Goal: Information Seeking & Learning: Check status

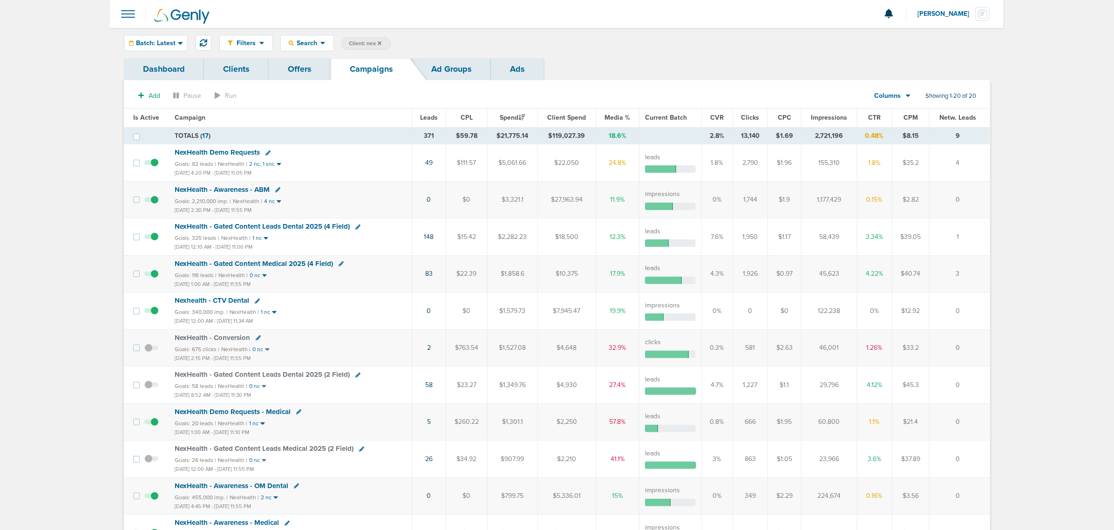
click at [827, 115] on span "Impressions" at bounding box center [829, 118] width 36 height 8
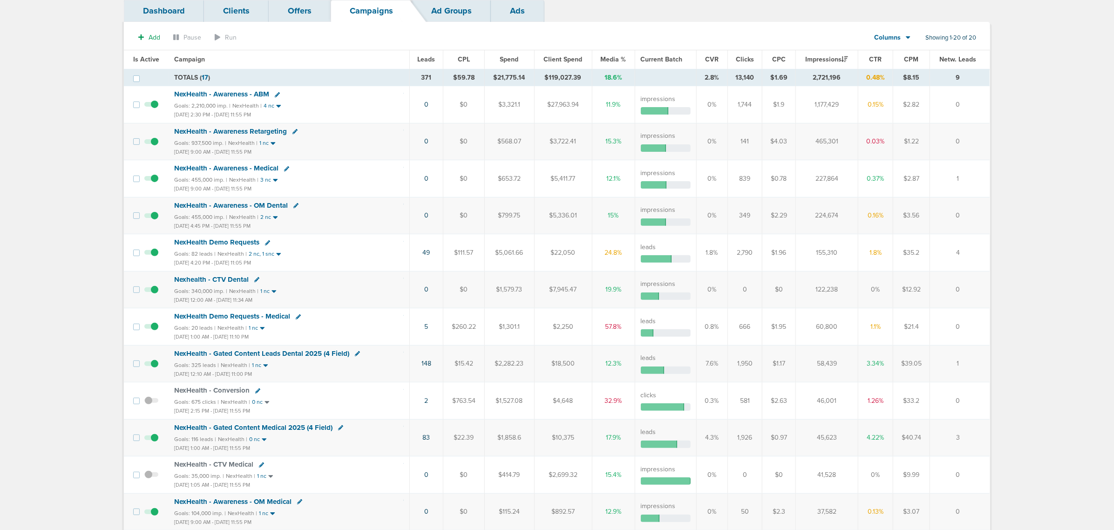
scroll to position [233, 0]
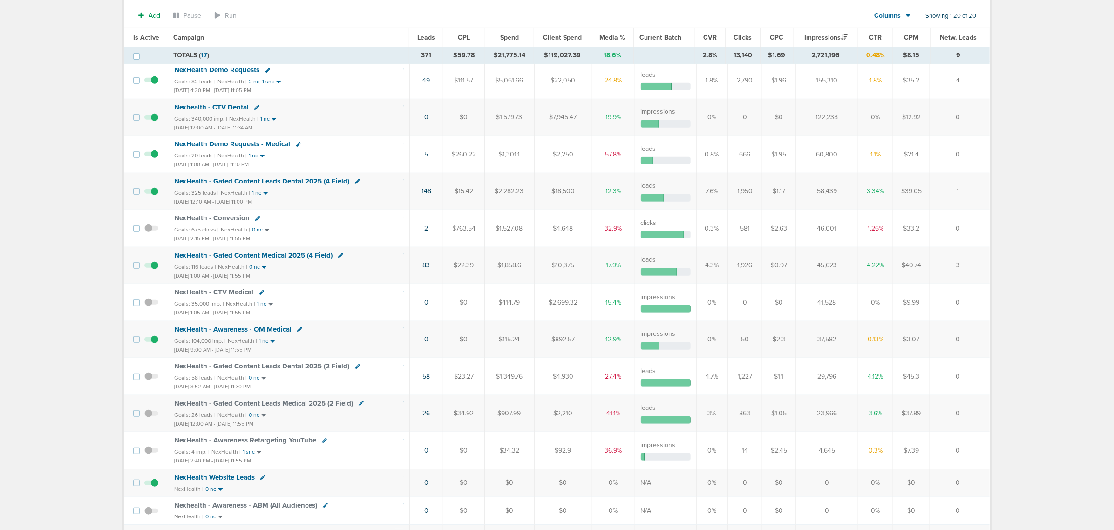
click at [0, 336] on main "Notifications You have no unread notifications [PERSON_NAME] Profile Sign Out C…" at bounding box center [557, 231] width 1114 height 929
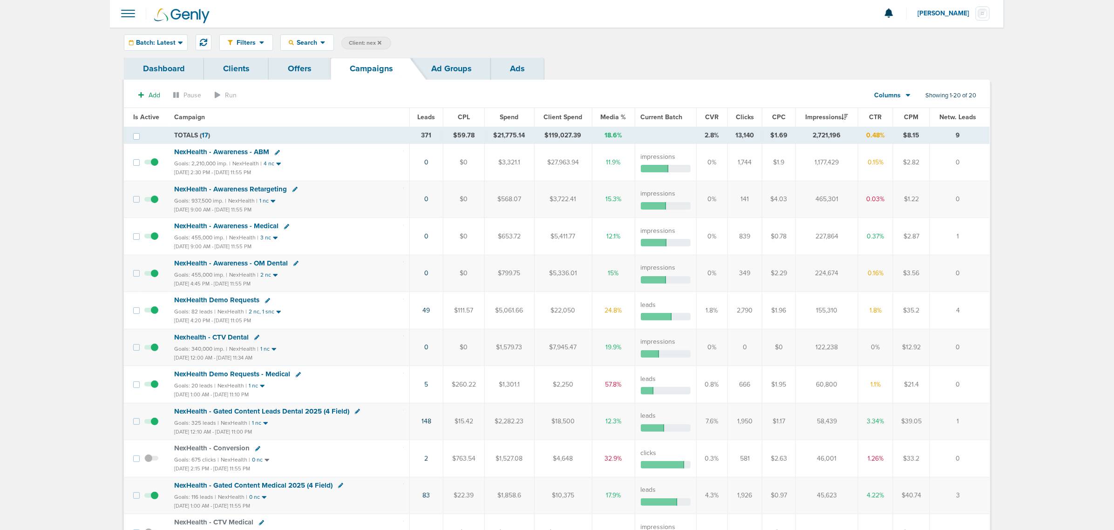
scroll to position [0, 0]
click at [362, 41] on span "Client: nex" at bounding box center [365, 44] width 33 height 8
drag, startPoint x: 441, startPoint y: 43, endPoint x: 387, endPoint y: 31, distance: 55.8
click at [387, 31] on div "Filters Active Only Settings Status Active Inactive Objectives MQL SQL Traffic …" at bounding box center [557, 43] width 894 height 30
type input "deep"
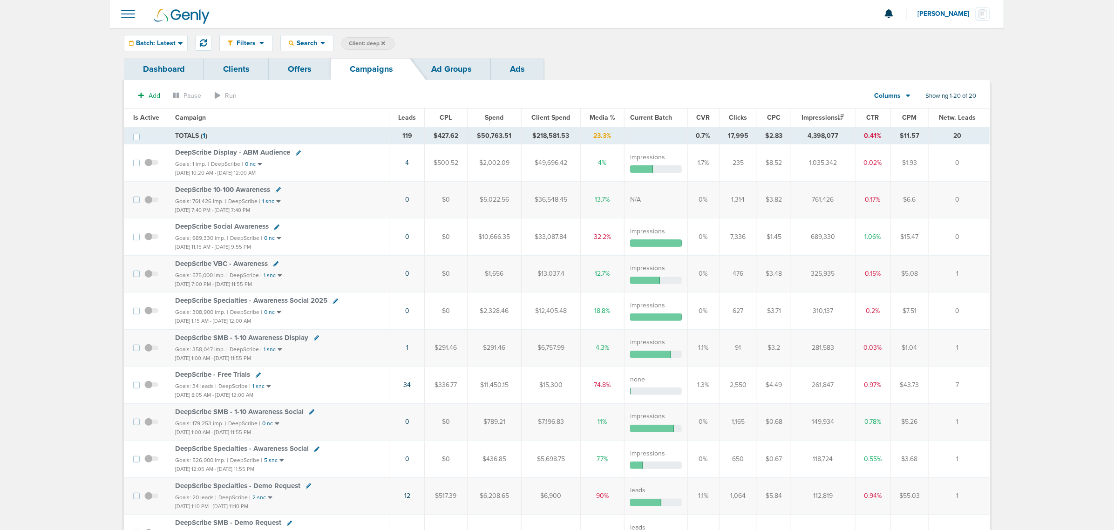
click at [149, 116] on span "Is Active" at bounding box center [146, 118] width 26 height 8
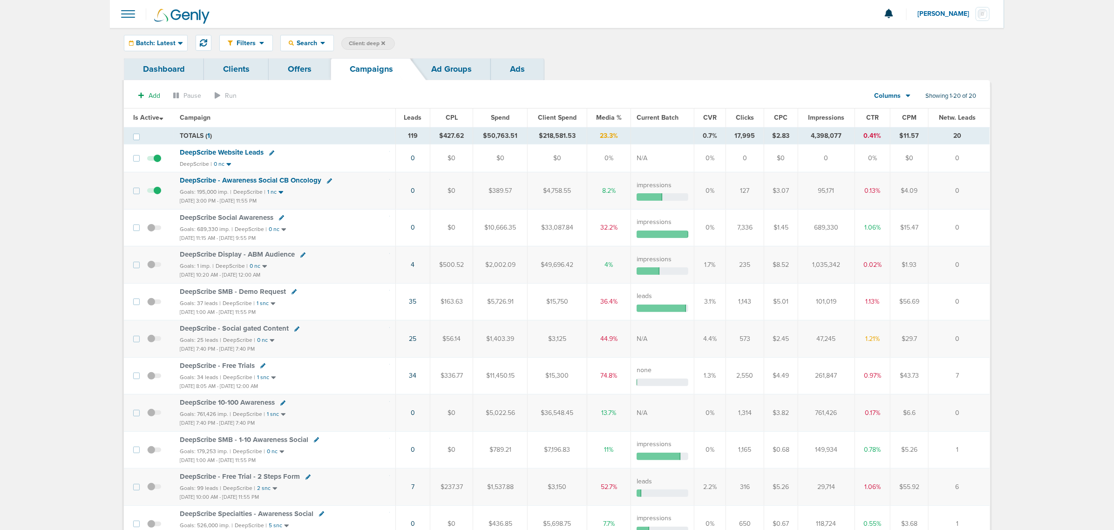
click at [369, 42] on span "Client: deep" at bounding box center [367, 44] width 36 height 8
drag, startPoint x: 453, startPoint y: 42, endPoint x: 399, endPoint y: 47, distance: 54.2
click at [399, 47] on span "Client Campaign Offers Landing Page Ad Group Network Campaign Ad Ad Status Netw…" at bounding box center [422, 43] width 162 height 13
type input "accept"
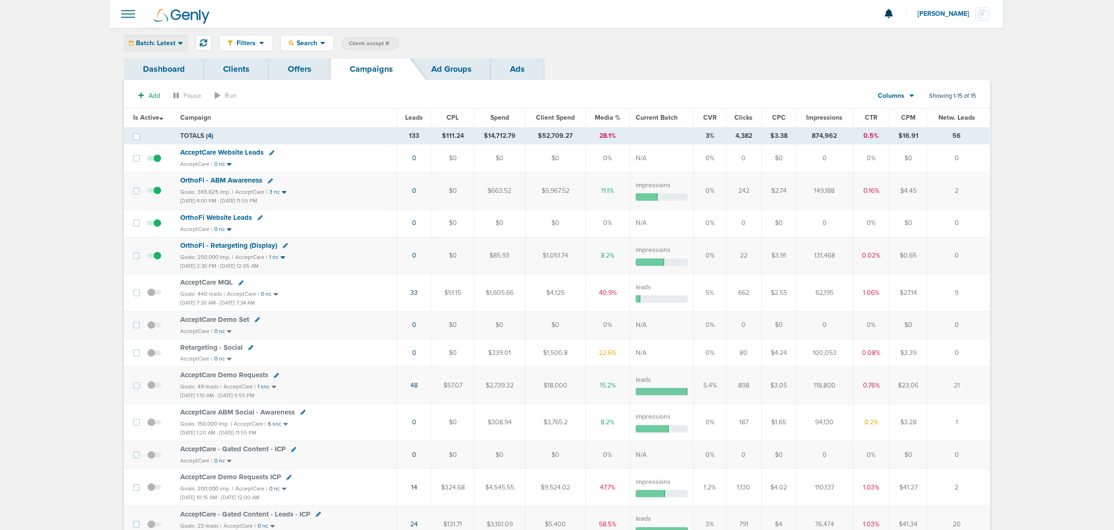
click at [173, 43] on span "Batch: Latest" at bounding box center [156, 43] width 40 height 7
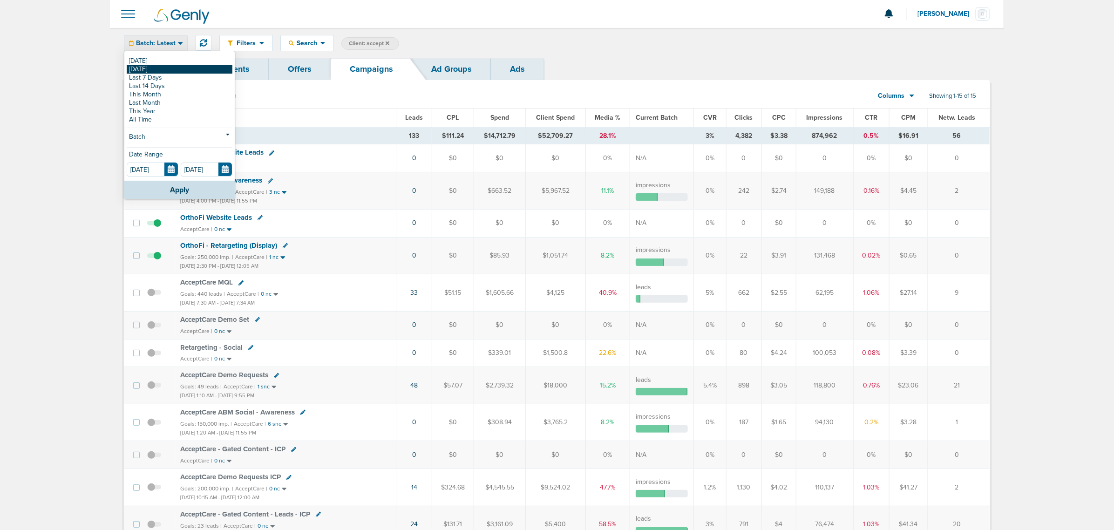
click at [159, 70] on link "[DATE]" at bounding box center [180, 69] width 106 height 8
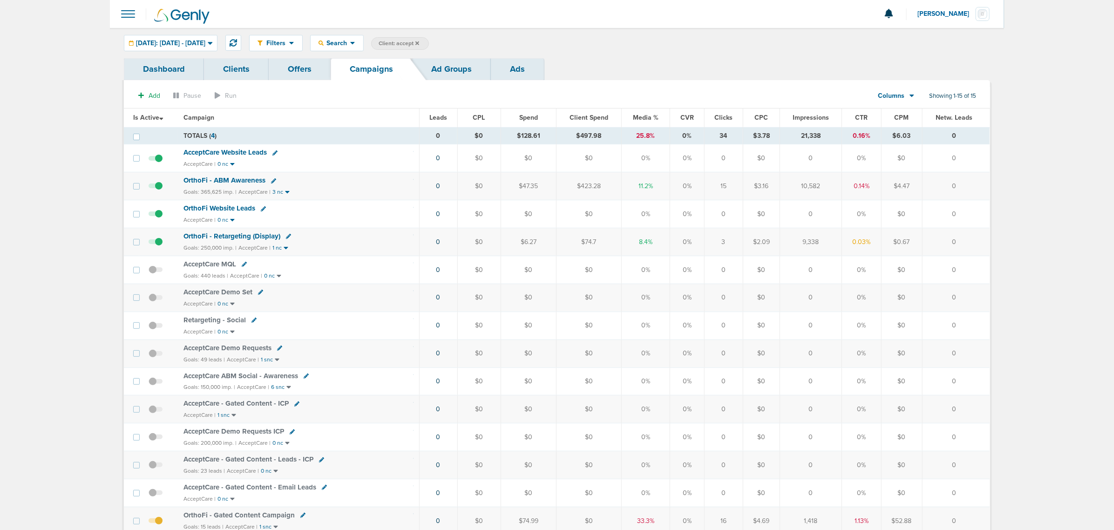
click at [419, 43] on span "Client: accept" at bounding box center [399, 44] width 41 height 8
drag, startPoint x: 511, startPoint y: 47, endPoint x: 450, endPoint y: 37, distance: 61.2
click at [450, 37] on span "Client Campaign Offers Landing Page Ad Group Network Campaign Ad Ad Status Netw…" at bounding box center [452, 43] width 162 height 13
type input "law"
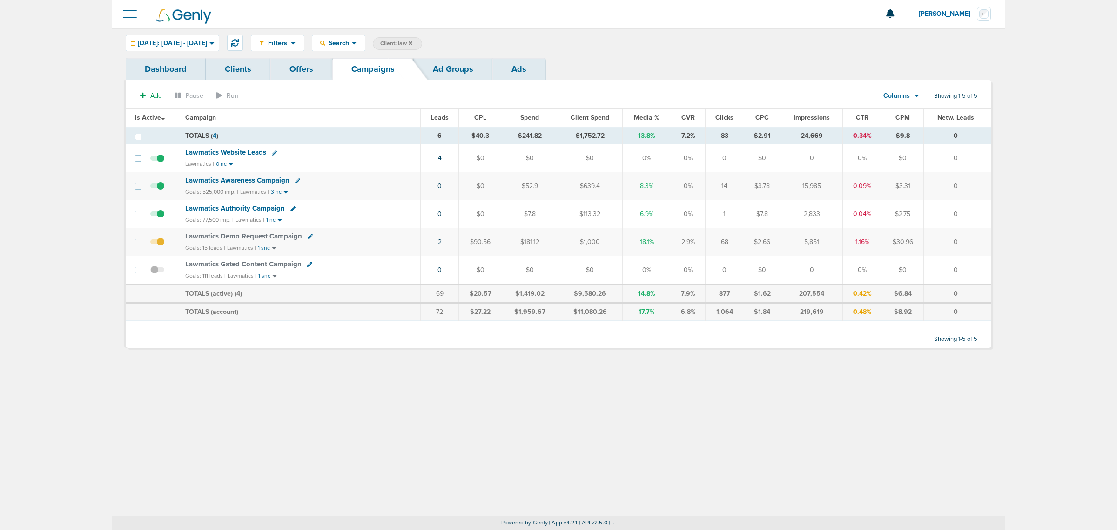
click at [441, 243] on link "2" at bounding box center [440, 242] width 4 height 8
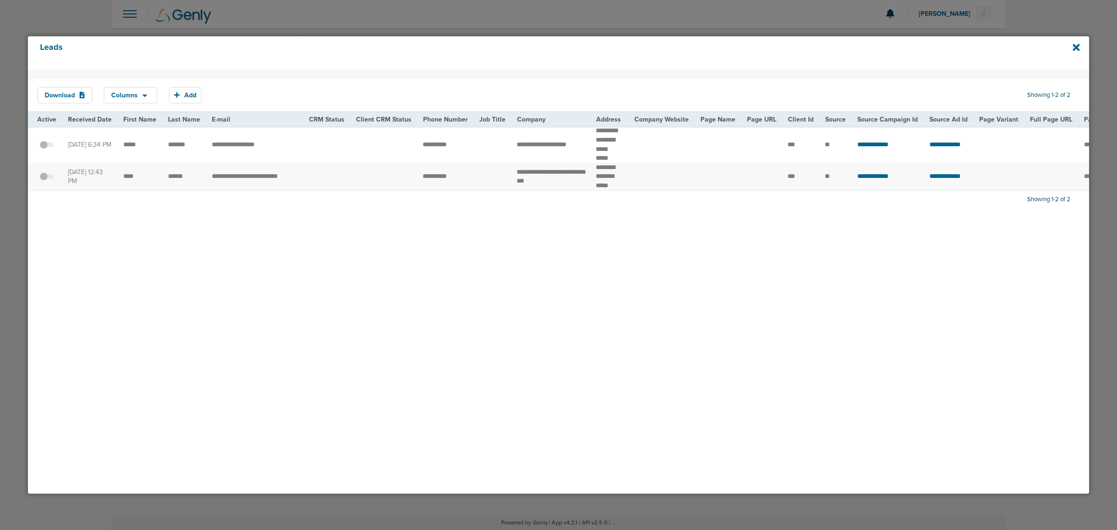
click at [784, 17] on div at bounding box center [558, 265] width 1117 height 530
click at [1076, 47] on icon at bounding box center [1076, 47] width 7 height 7
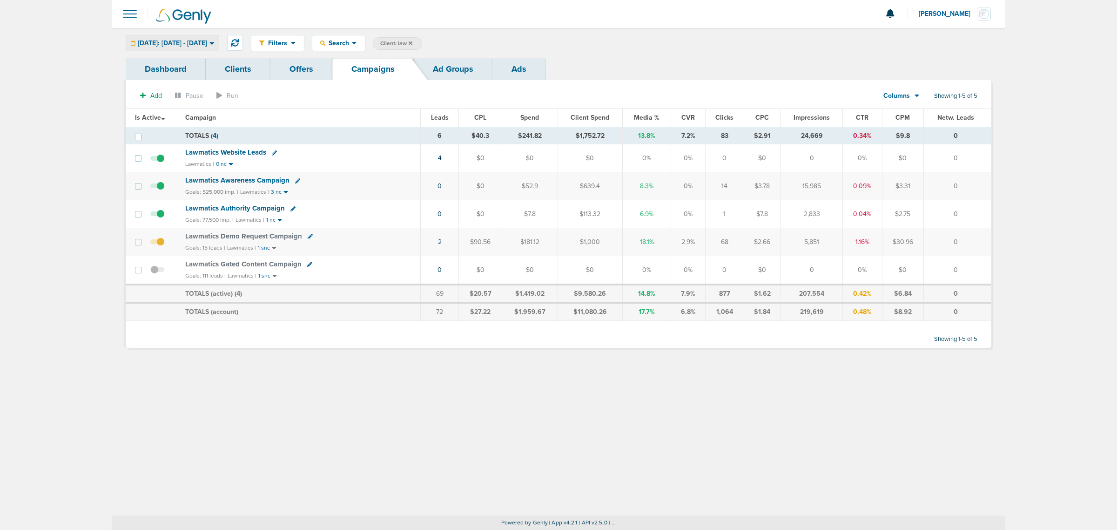
click at [208, 47] on div "[DATE]: [DATE] - [DATE]" at bounding box center [172, 42] width 93 height 15
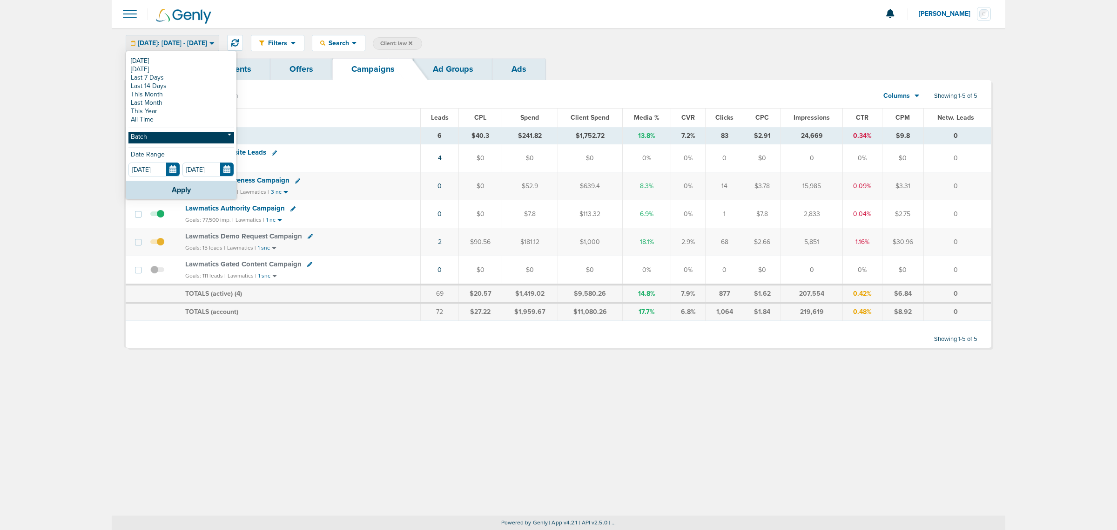
click at [183, 134] on link "Batch" at bounding box center [181, 138] width 106 height 12
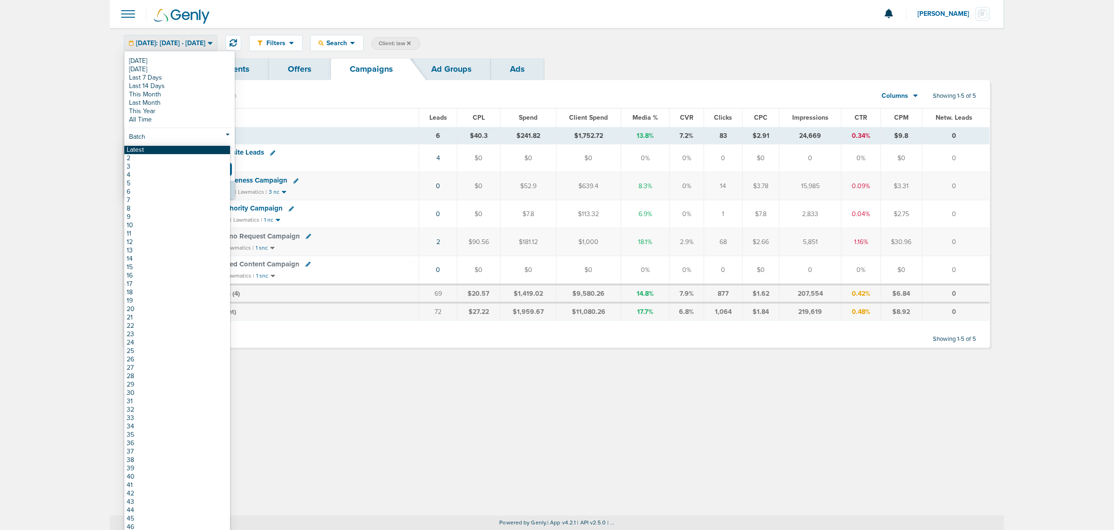
click at [168, 149] on link "Latest" at bounding box center [177, 150] width 106 height 8
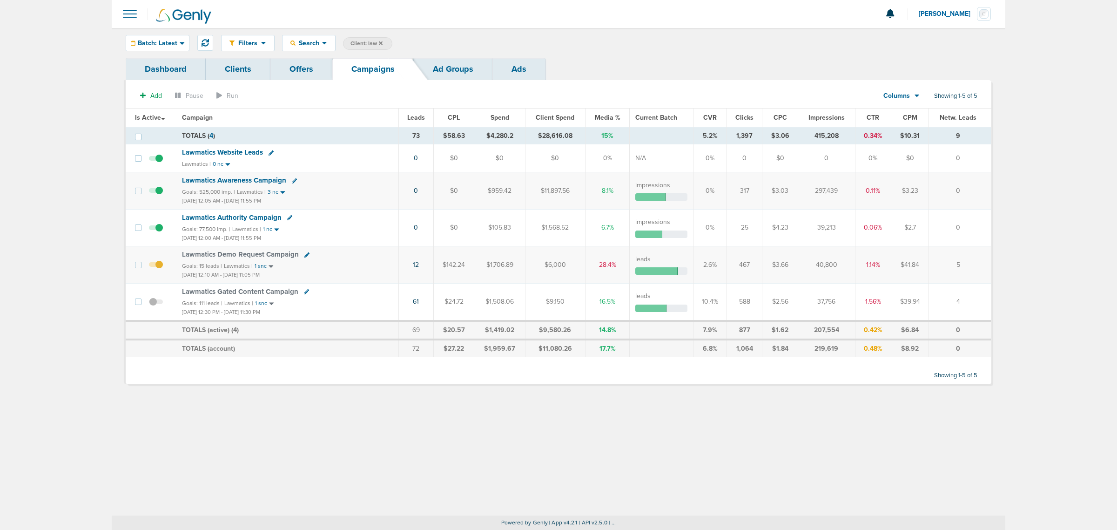
click at [361, 41] on span "Client: law" at bounding box center [367, 44] width 32 height 8
drag, startPoint x: 466, startPoint y: 42, endPoint x: 396, endPoint y: 36, distance: 71.0
click at [397, 38] on span "Client Campaign Offers Landing Page Ad Group Network Campaign Ad Ad Status Netw…" at bounding box center [424, 43] width 162 height 13
type input "lily"
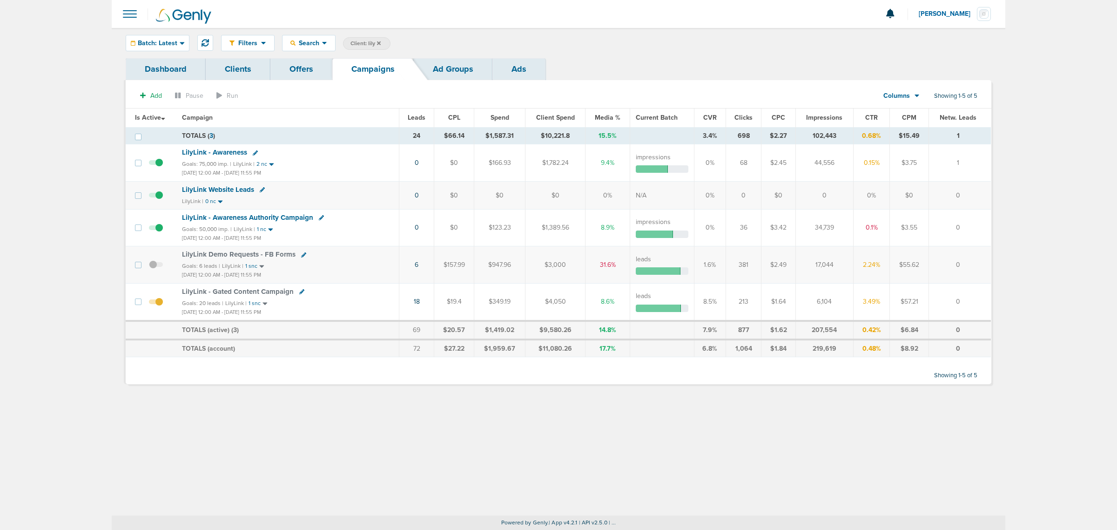
click at [378, 40] on label "Client: lily" at bounding box center [366, 43] width 47 height 13
click at [380, 44] on icon at bounding box center [379, 43] width 4 height 4
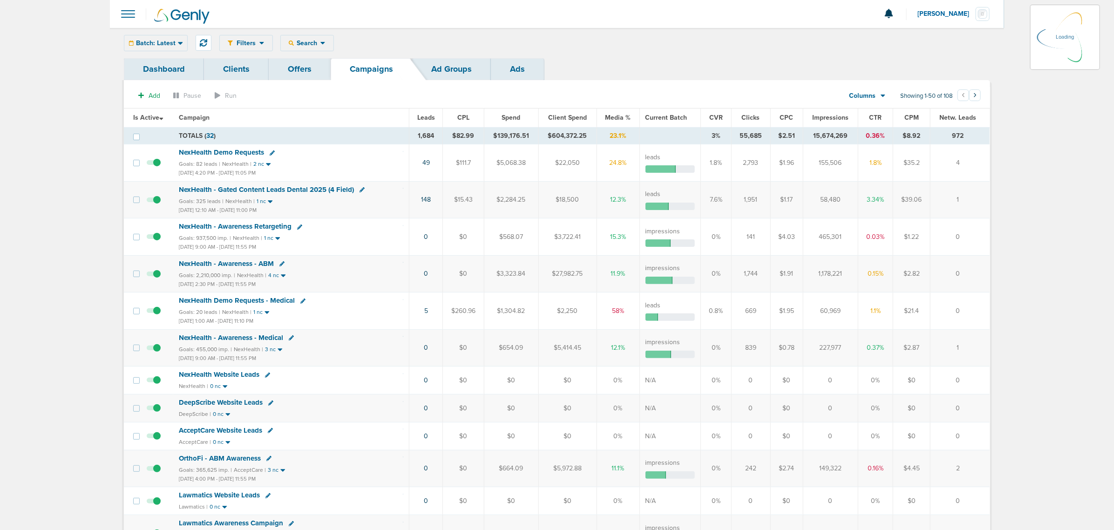
click at [511, 14] on div at bounding box center [557, 14] width 894 height 28
click at [154, 44] on span "Batch: Latest" at bounding box center [156, 43] width 40 height 7
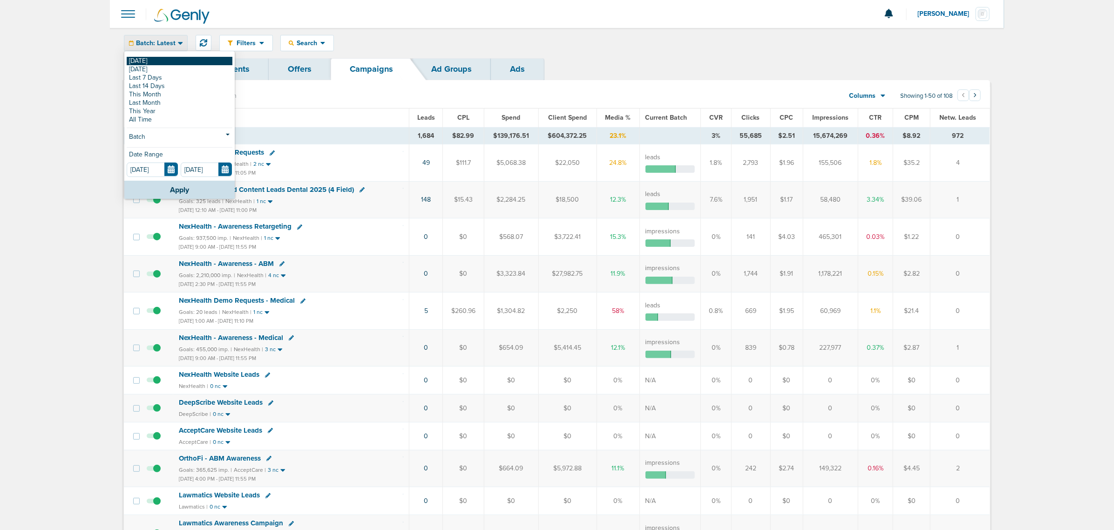
click at [141, 61] on link "[DATE]" at bounding box center [180, 61] width 106 height 8
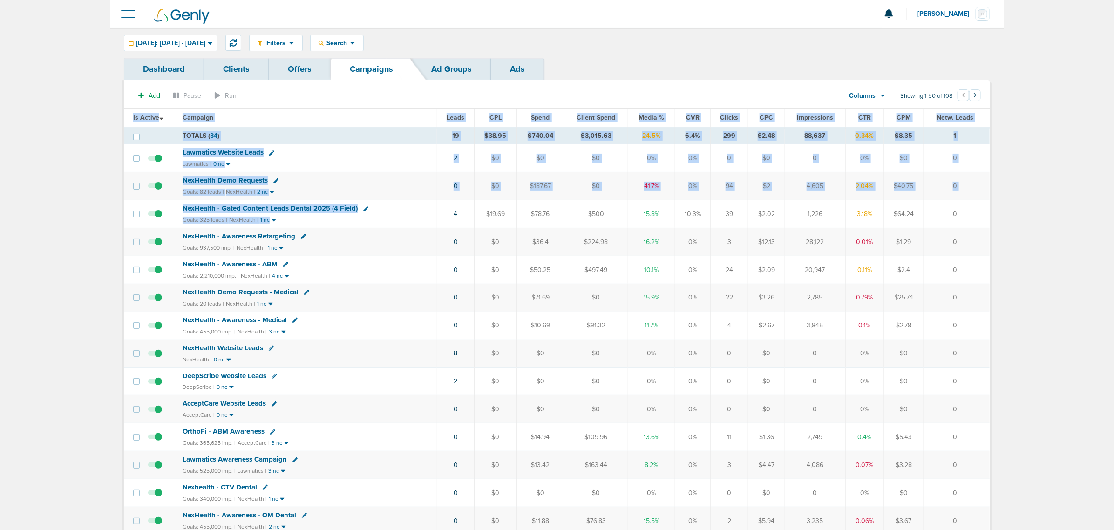
drag, startPoint x: 422, startPoint y: 221, endPoint x: 1069, endPoint y: 208, distance: 647.3
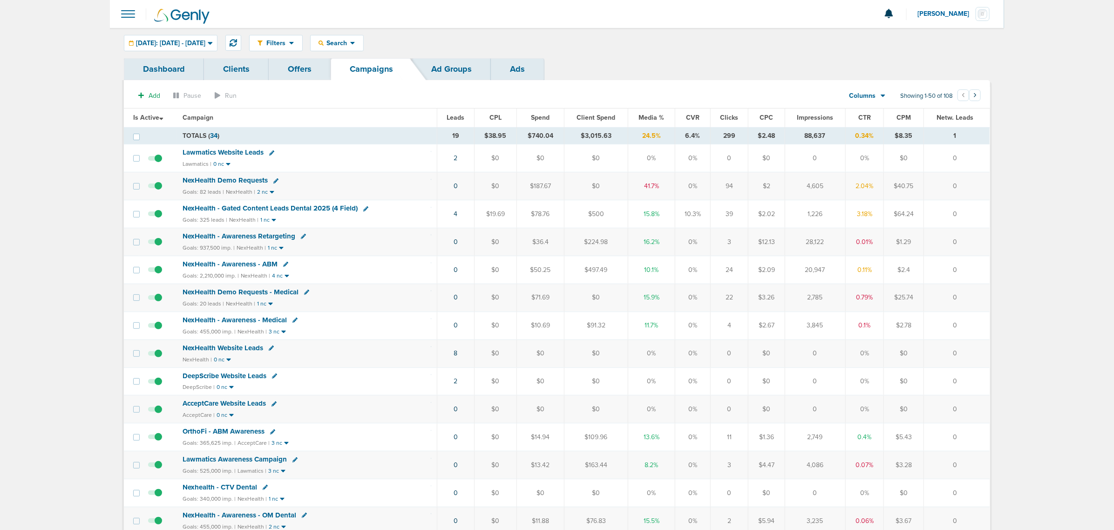
click at [647, 117] on span "Media %" at bounding box center [652, 118] width 26 height 8
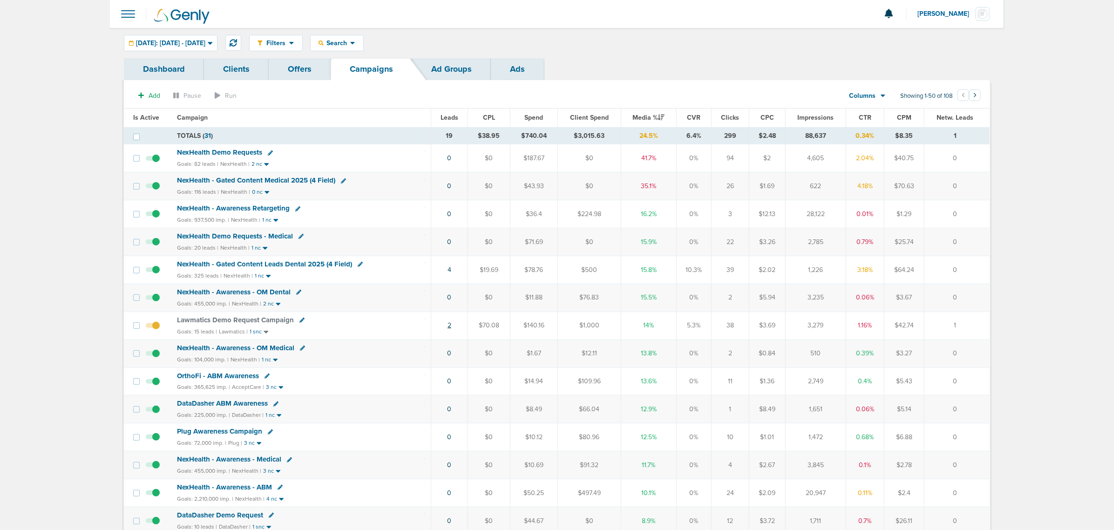
click at [450, 329] on link "2" at bounding box center [449, 325] width 4 height 8
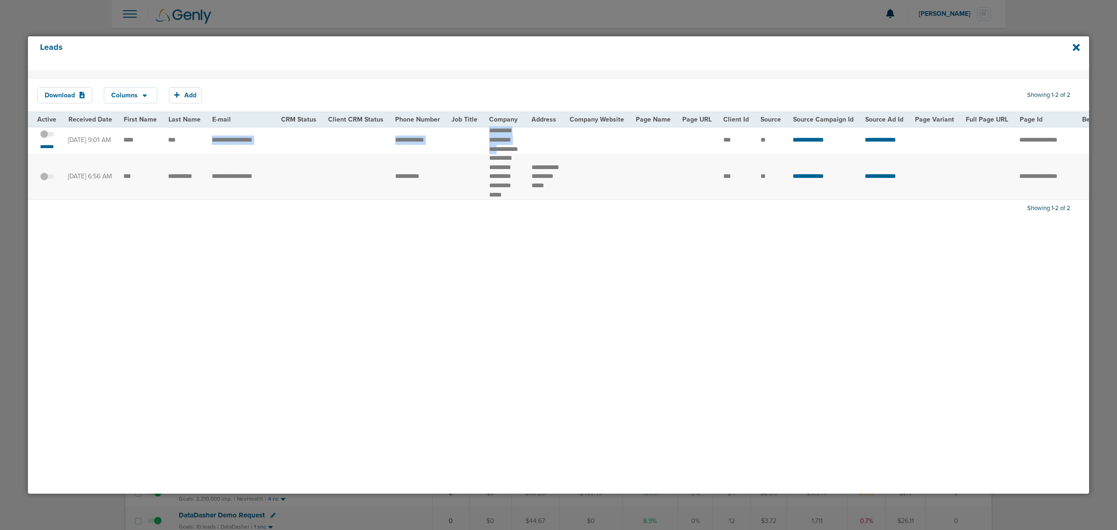
drag, startPoint x: 517, startPoint y: 153, endPoint x: 175, endPoint y: 141, distance: 342.4
click at [186, 142] on tr "**********" at bounding box center [943, 139] width 1830 height 27
click at [165, 138] on td "***" at bounding box center [184, 139] width 44 height 27
click at [48, 139] on span at bounding box center [47, 139] width 14 height 0
click at [47, 135] on input "checkbox" at bounding box center [47, 135] width 0 height 0
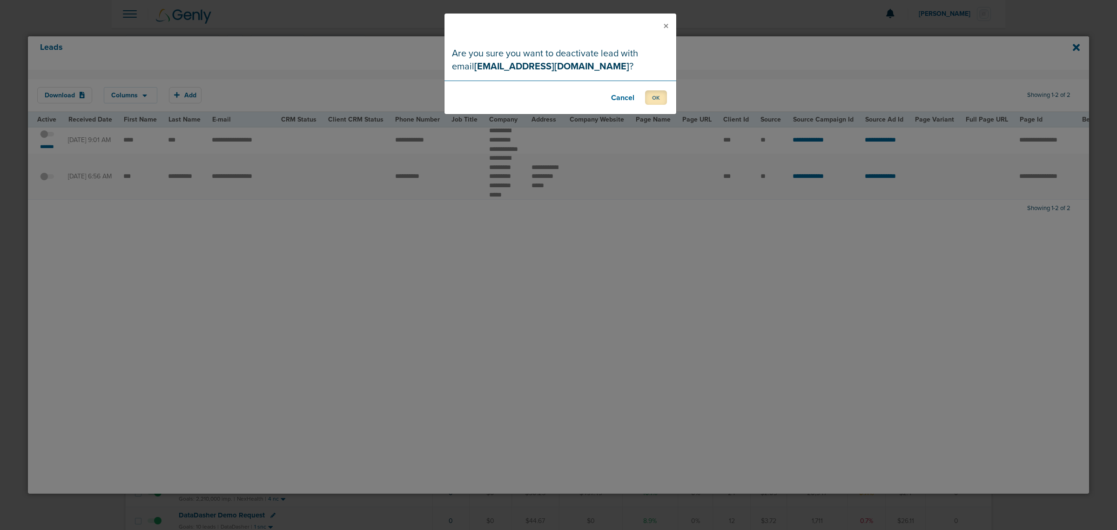
click at [652, 95] on button "OK" at bounding box center [656, 97] width 22 height 14
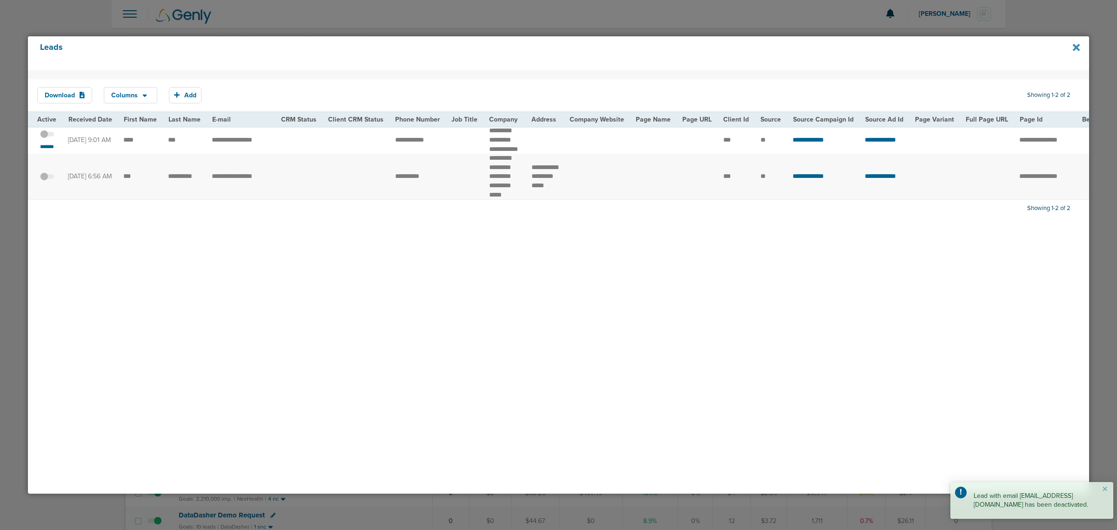
click at [1075, 48] on icon at bounding box center [1076, 47] width 7 height 7
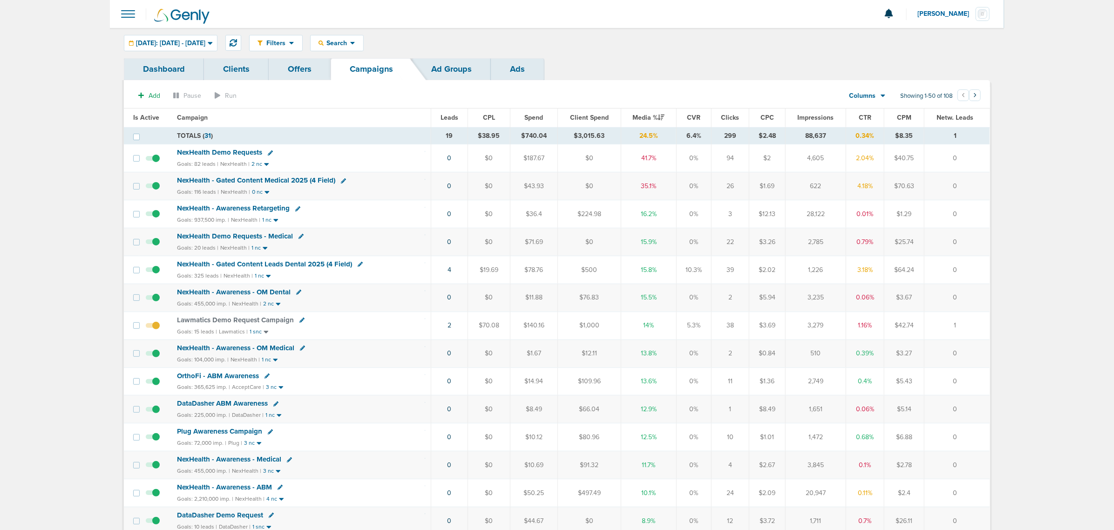
drag, startPoint x: 981, startPoint y: 139, endPoint x: 52, endPoint y: 73, distance: 932.0
click at [241, 35] on button at bounding box center [233, 43] width 16 height 16
click at [196, 34] on div "Filters Active Only Settings Status Active Inactive Objectives MQL SQL Traffic …" at bounding box center [557, 43] width 894 height 30
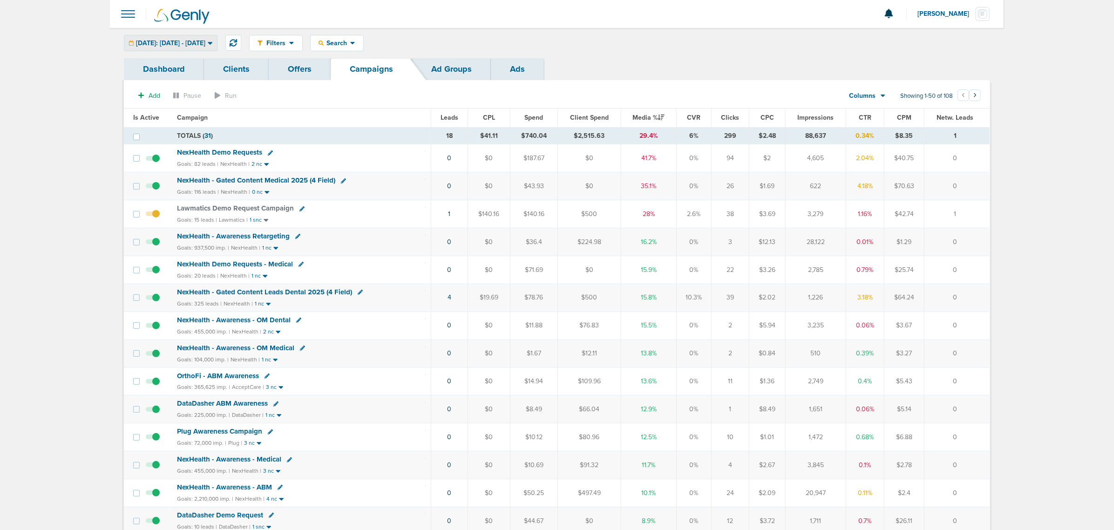
click at [196, 38] on div "[DATE]: [DATE] - [DATE]" at bounding box center [170, 42] width 93 height 15
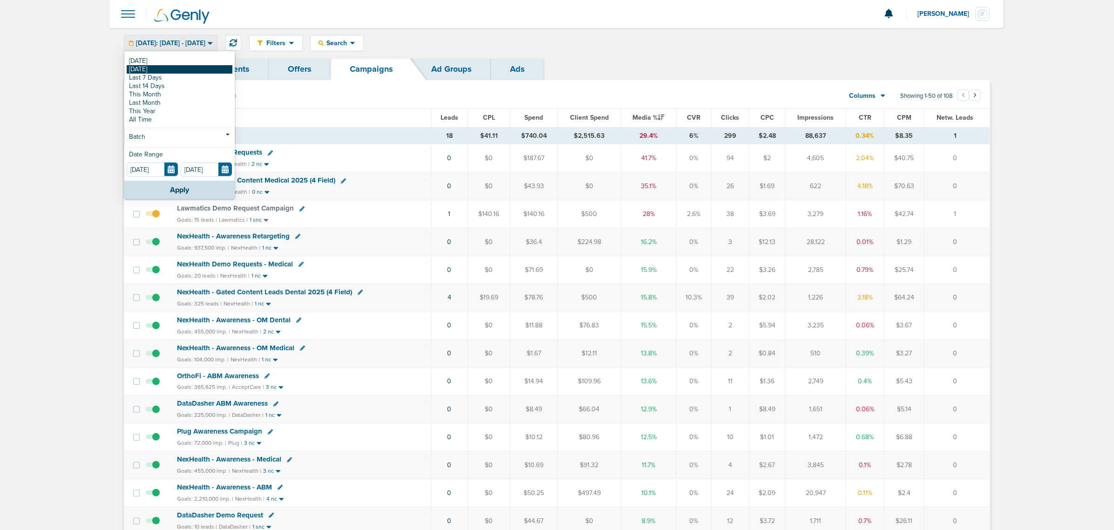
click at [170, 71] on link "[DATE]" at bounding box center [180, 69] width 106 height 8
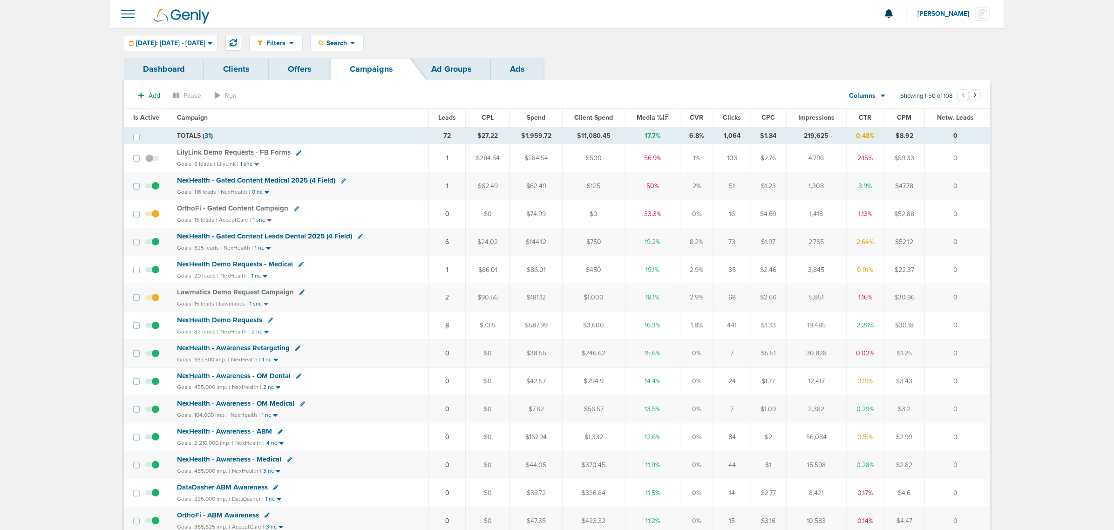
click at [446, 329] on link "8" at bounding box center [447, 325] width 4 height 8
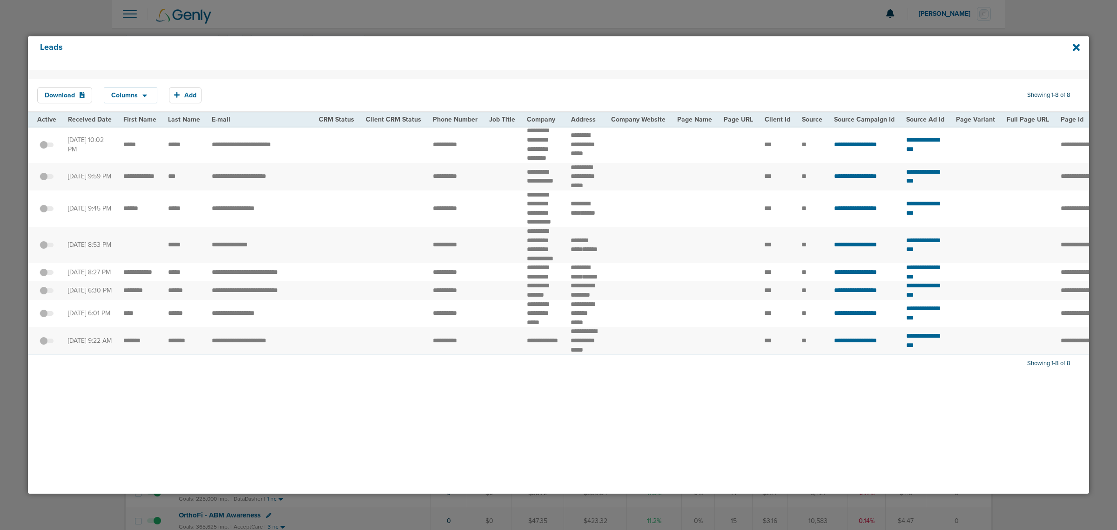
drag, startPoint x: 109, startPoint y: 137, endPoint x: 1041, endPoint y: 385, distance: 964.3
click at [1067, 354] on tbody "**********" at bounding box center [967, 240] width 1878 height 228
click at [682, 474] on div "Download Columns Save selections Reset to defaults Is Active Received Date Firs…" at bounding box center [558, 282] width 1061 height 424
click at [1069, 48] on div "Leads" at bounding box center [558, 53] width 1061 height 34
click at [1073, 48] on icon at bounding box center [1076, 47] width 7 height 10
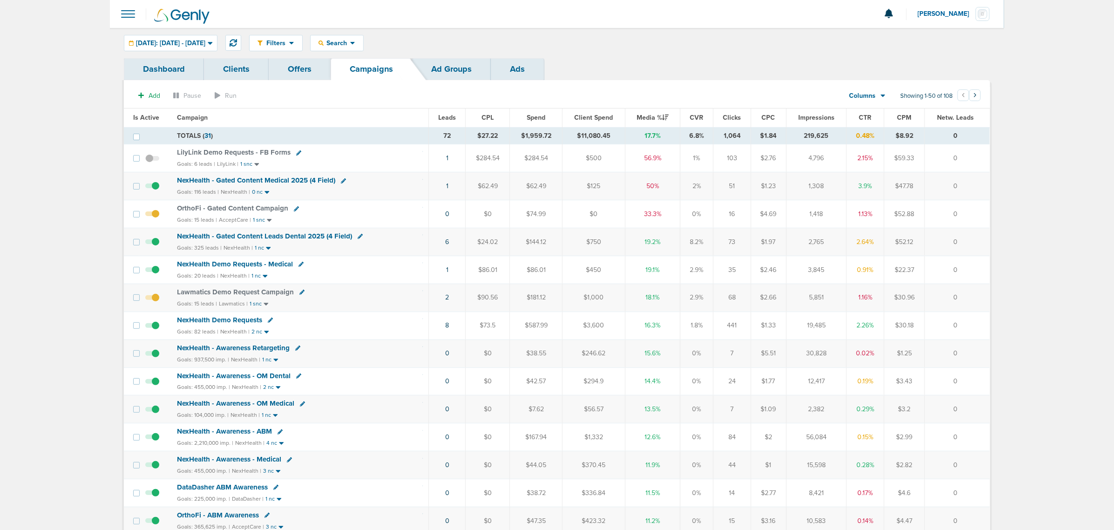
drag, startPoint x: 159, startPoint y: 26, endPoint x: 158, endPoint y: 31, distance: 5.1
click at [158, 27] on link at bounding box center [192, 14] width 93 height 28
click at [157, 34] on div "Filters Active Only Settings Status Active Inactive Objectives MQL SQL Traffic …" at bounding box center [557, 43] width 894 height 30
click at [155, 41] on span "[DATE]: [DATE] - [DATE]" at bounding box center [170, 43] width 69 height 7
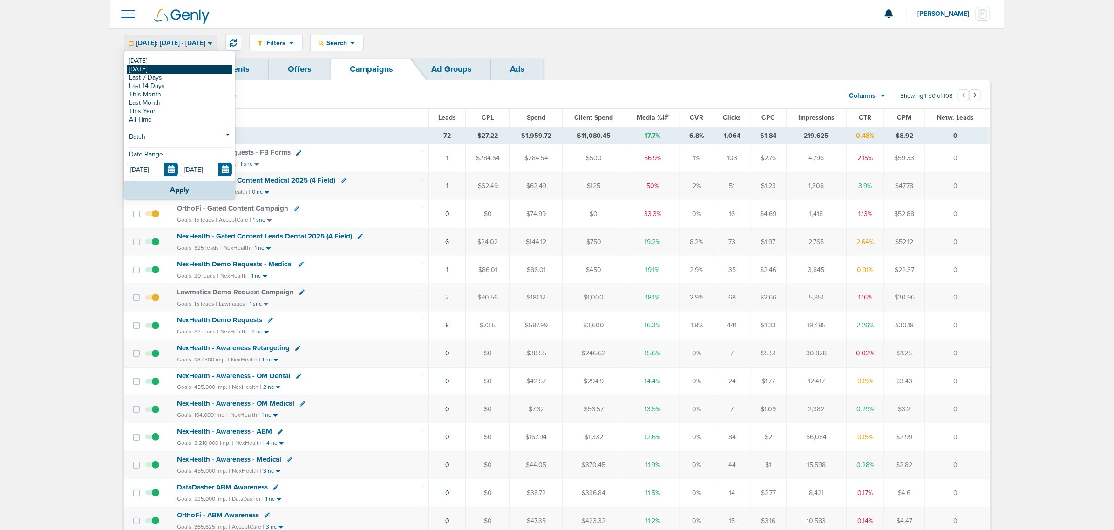
click at [145, 65] on link "[DATE]" at bounding box center [180, 69] width 106 height 8
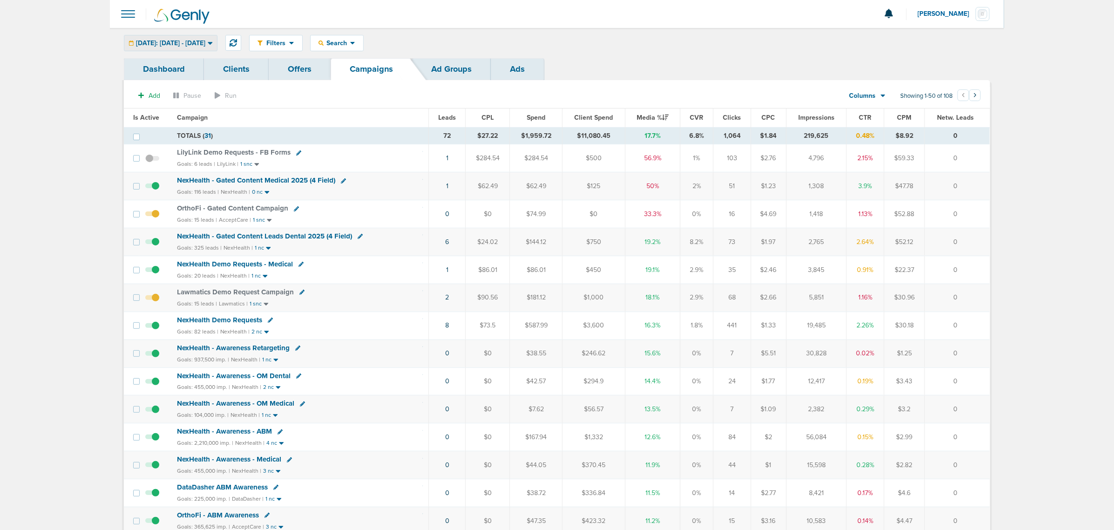
click at [205, 46] on span "[DATE]: [DATE] - [DATE]" at bounding box center [170, 43] width 69 height 7
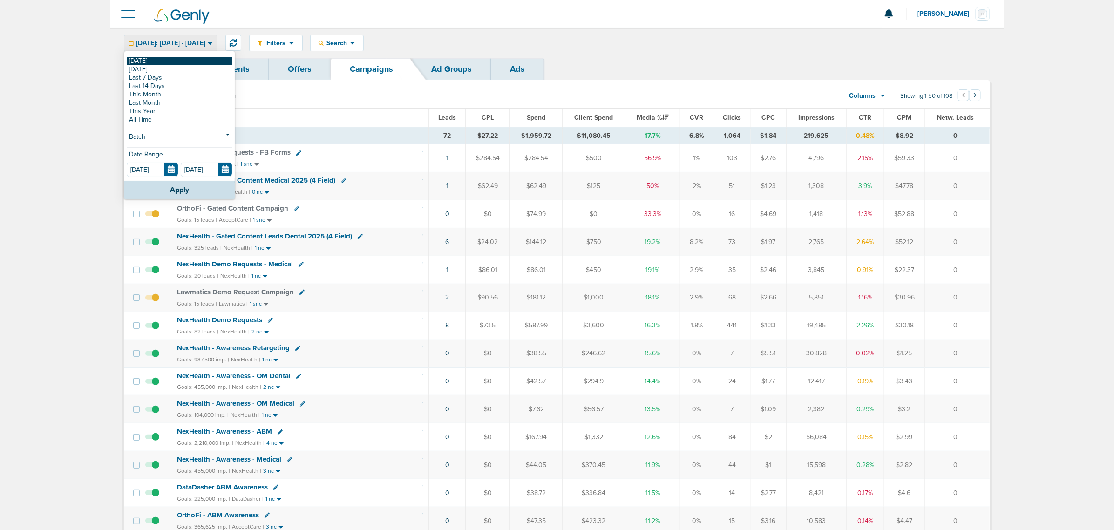
click at [161, 57] on link "[DATE]" at bounding box center [180, 61] width 106 height 8
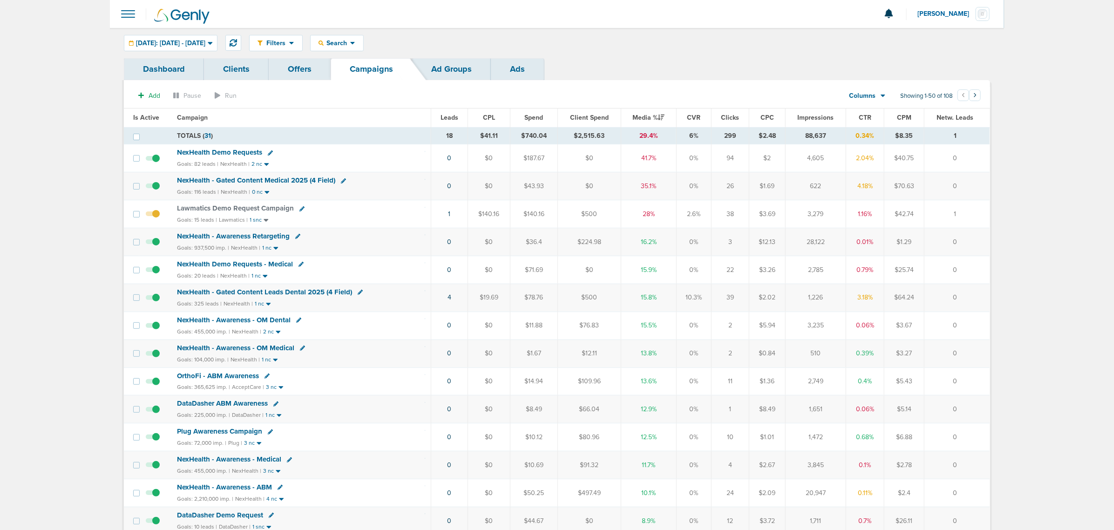
click at [261, 178] on span "NexHealth - Gated Content Medical 2025 (4 Field)" at bounding box center [256, 180] width 158 height 8
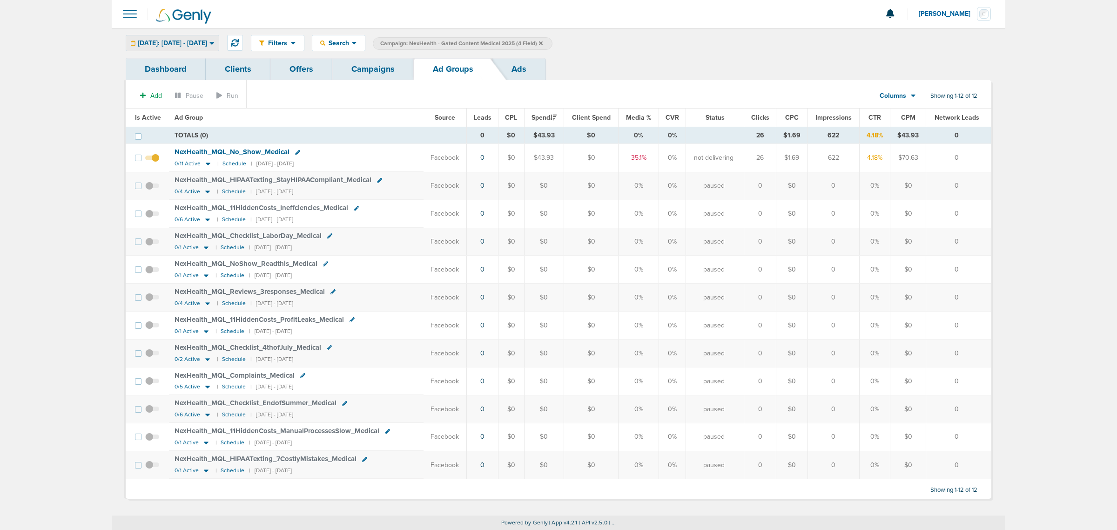
click at [179, 38] on div "[DATE]: [DATE] - [DATE]" at bounding box center [172, 42] width 93 height 15
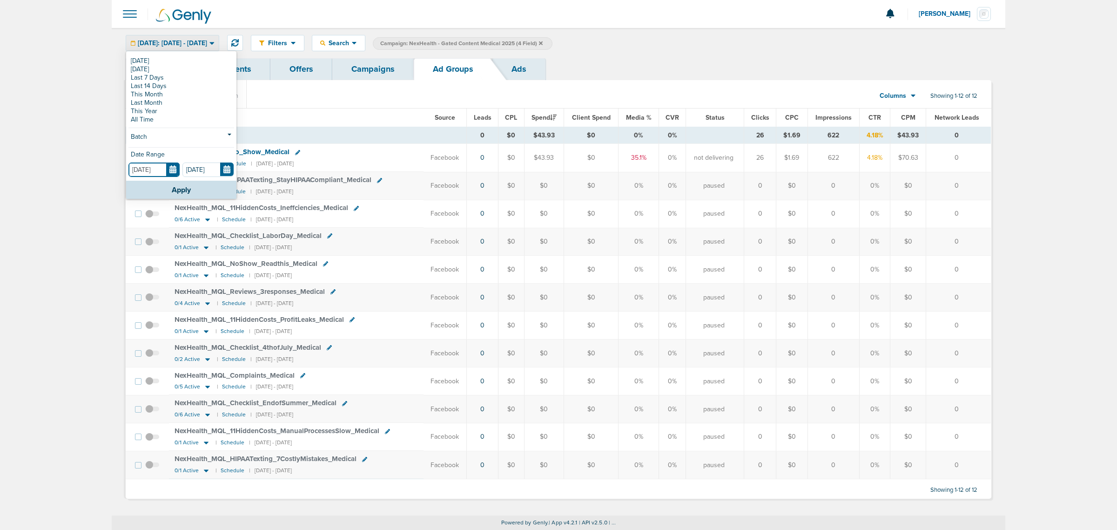
click at [172, 168] on input "[DATE]" at bounding box center [153, 169] width 51 height 14
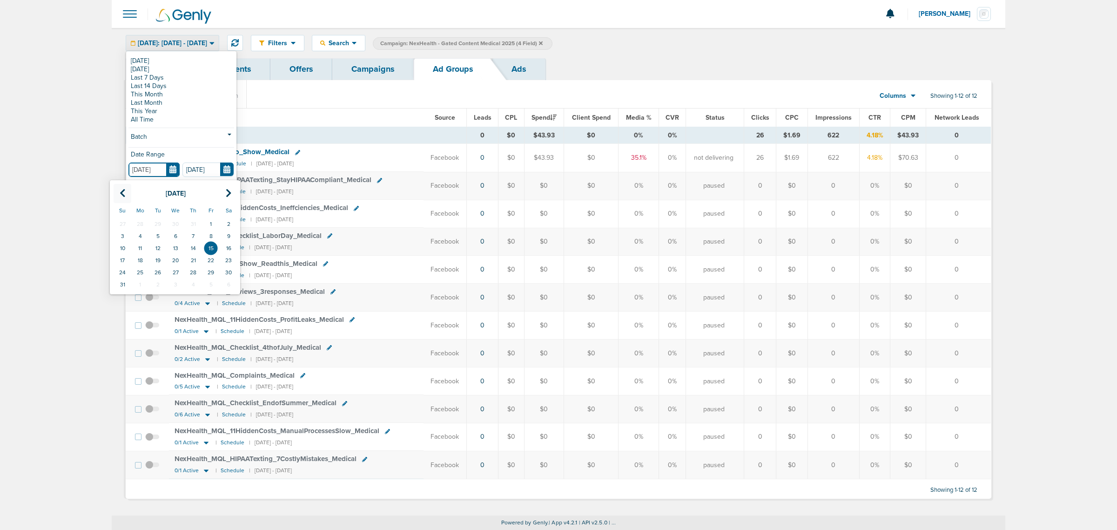
click at [122, 189] on icon at bounding box center [123, 193] width 6 height 9
click at [126, 221] on td "1" at bounding box center [123, 224] width 18 height 12
type input "[DATE]"
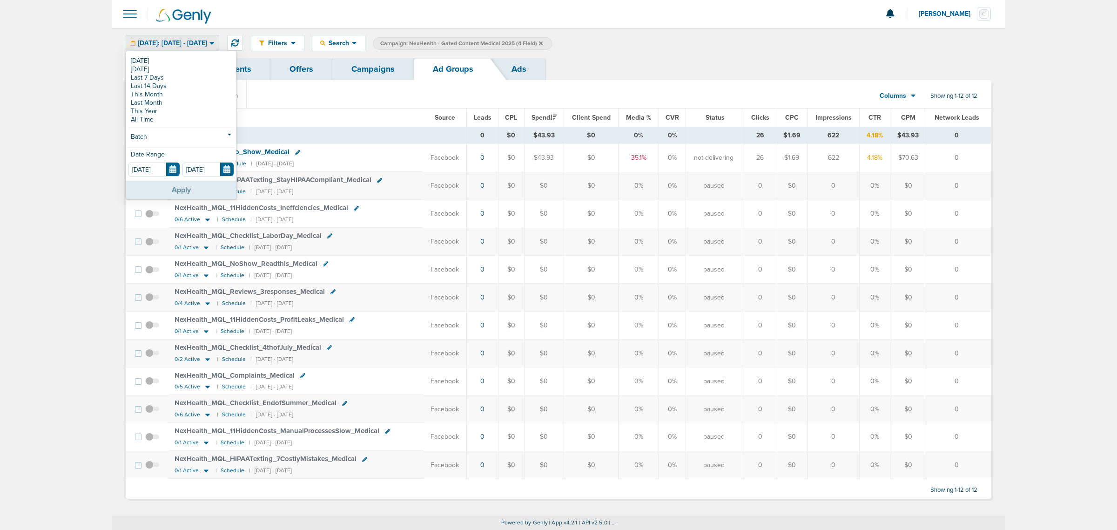
click at [192, 187] on button "Apply" at bounding box center [181, 190] width 110 height 18
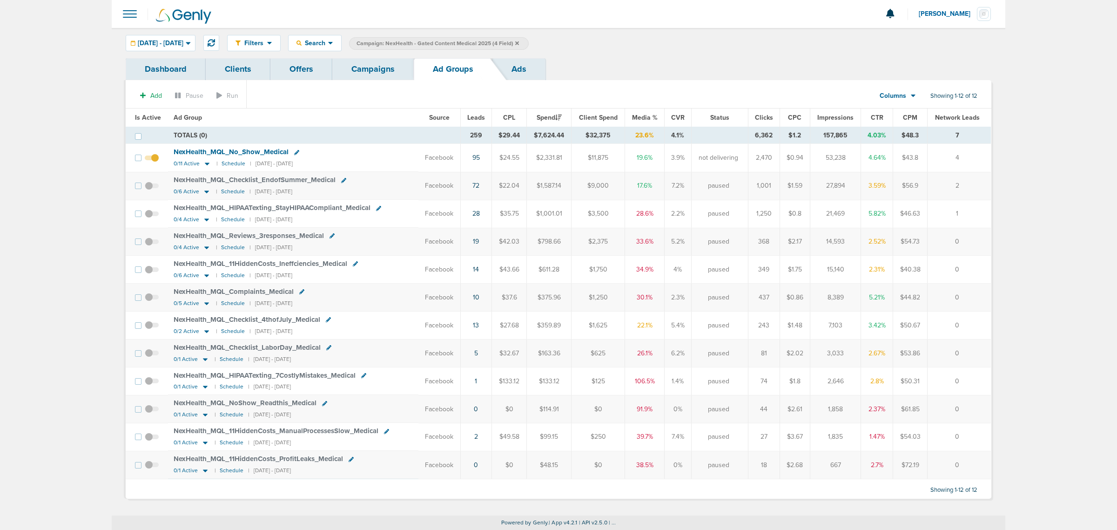
drag, startPoint x: 969, startPoint y: 214, endPoint x: 106, endPoint y: 203, distance: 863.2
click at [128, 207] on tr "NexHealth_ MQL_ HIPAATexting_ StayHIPAACompliant_ Medical 0/4 Active | Schedule…" at bounding box center [558, 214] width 865 height 28
click at [84, 199] on main "Notifications You have no unread notifications [PERSON_NAME] Profile Sign Out C…" at bounding box center [558, 265] width 1117 height 530
click at [374, 77] on link "Campaigns" at bounding box center [372, 69] width 81 height 22
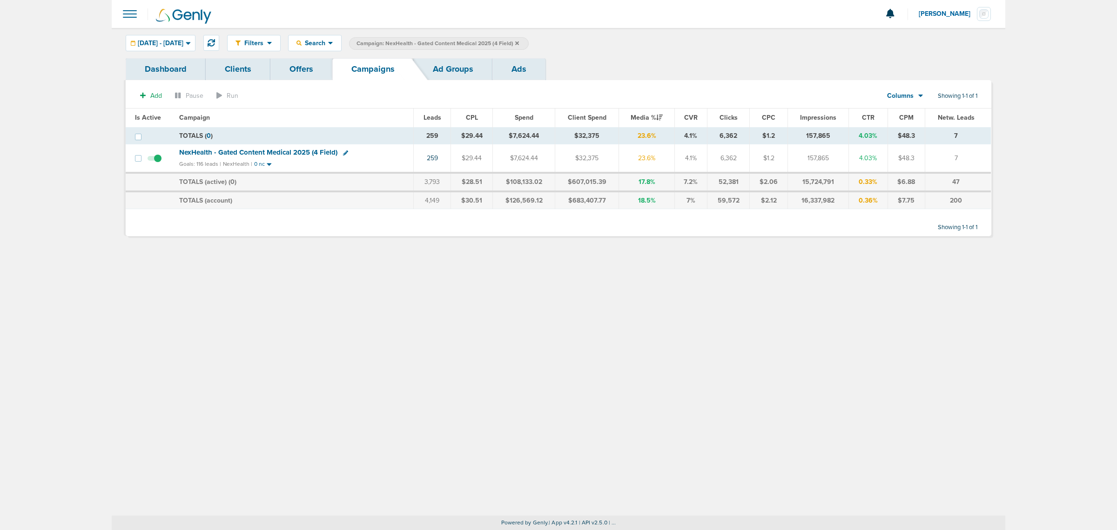
click at [519, 41] on icon at bounding box center [517, 44] width 4 height 6
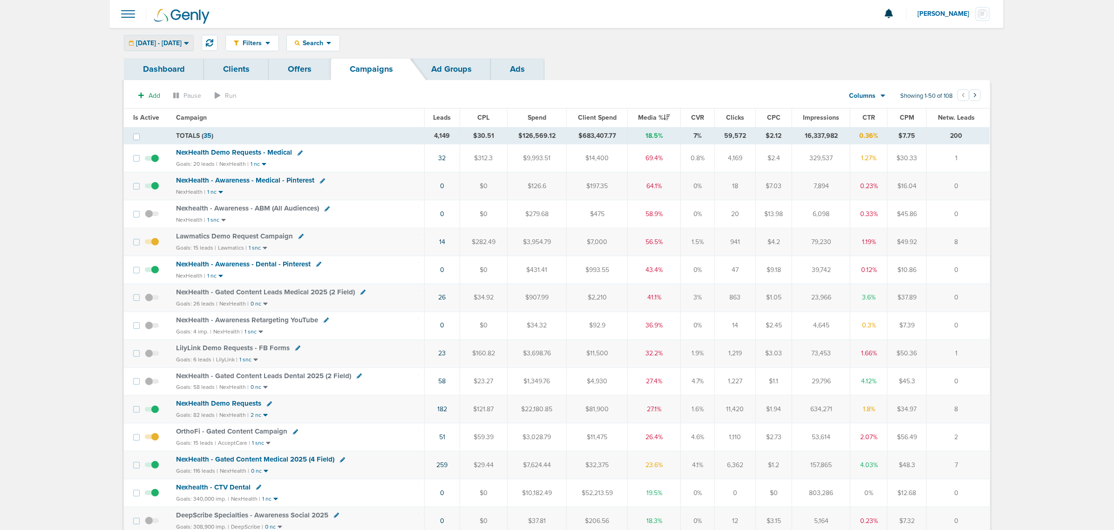
click at [182, 45] on span "[DATE] - [DATE]" at bounding box center [159, 43] width 46 height 7
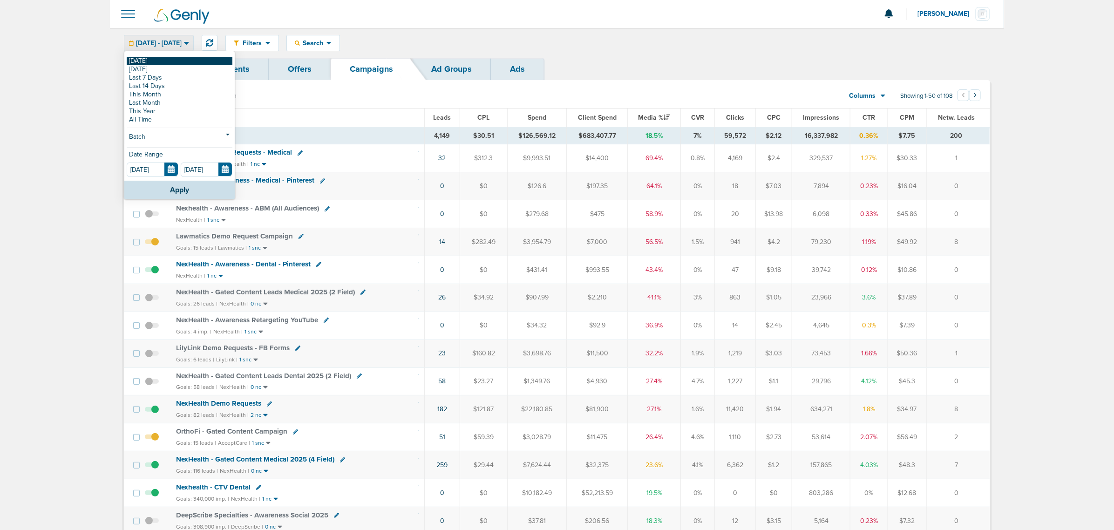
click at [171, 63] on link "[DATE]" at bounding box center [180, 61] width 106 height 8
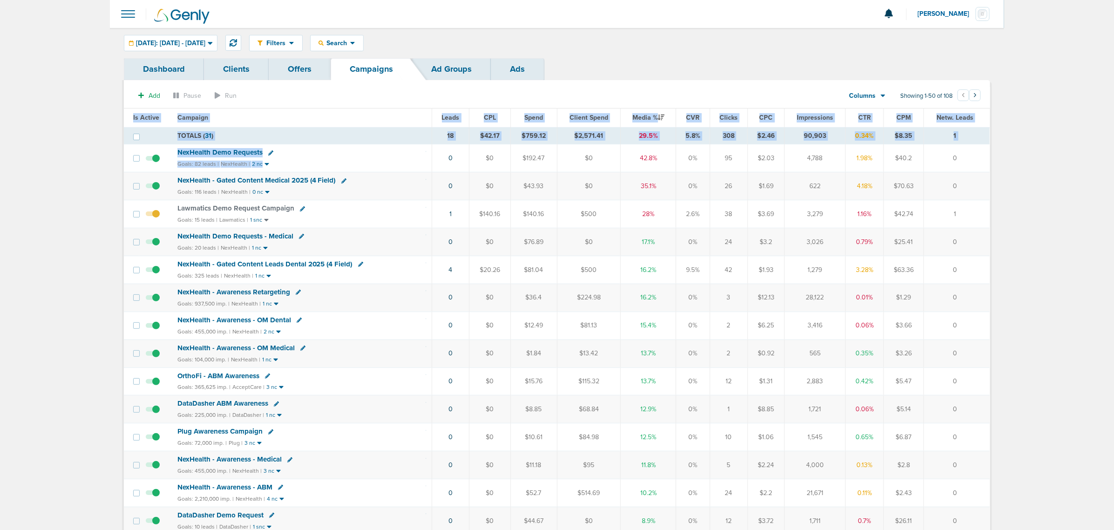
drag, startPoint x: 421, startPoint y: 166, endPoint x: 1048, endPoint y: 246, distance: 631.3
click at [972, 216] on td "1" at bounding box center [957, 214] width 66 height 28
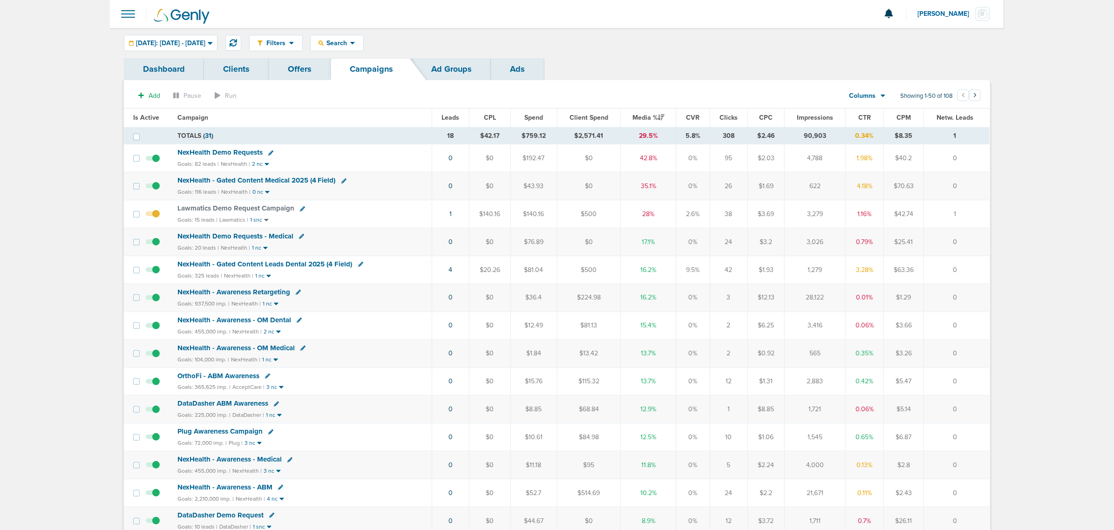
drag, startPoint x: 974, startPoint y: 215, endPoint x: 185, endPoint y: 149, distance: 792.3
click at [418, 211] on div "Lawmatics Demo Request Campaign" at bounding box center [301, 208] width 249 height 9
drag, startPoint x: 970, startPoint y: 283, endPoint x: 355, endPoint y: 200, distance: 620.5
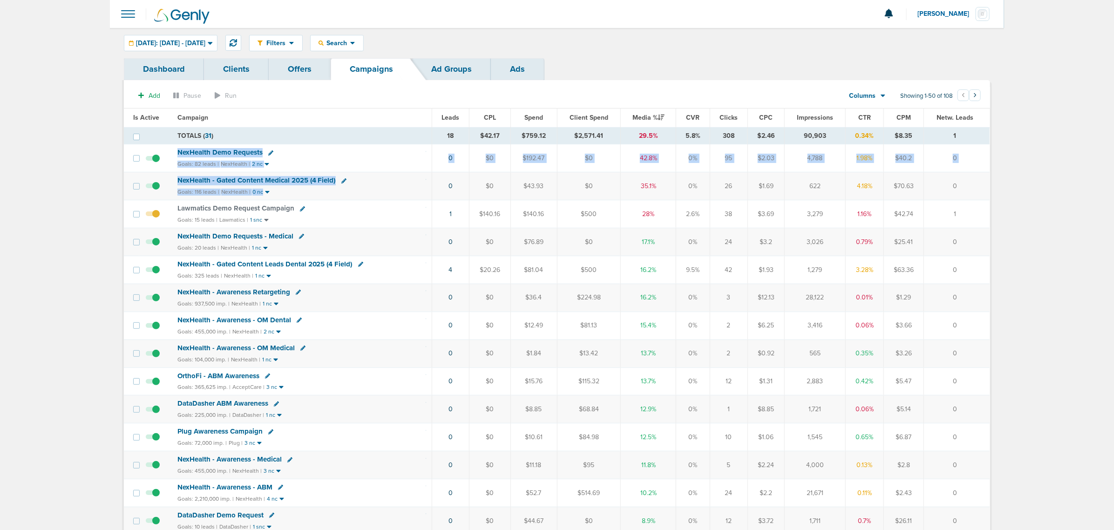
drag, startPoint x: 271, startPoint y: 176, endPoint x: 137, endPoint y: 165, distance: 134.5
